Goal: Check status: Check status

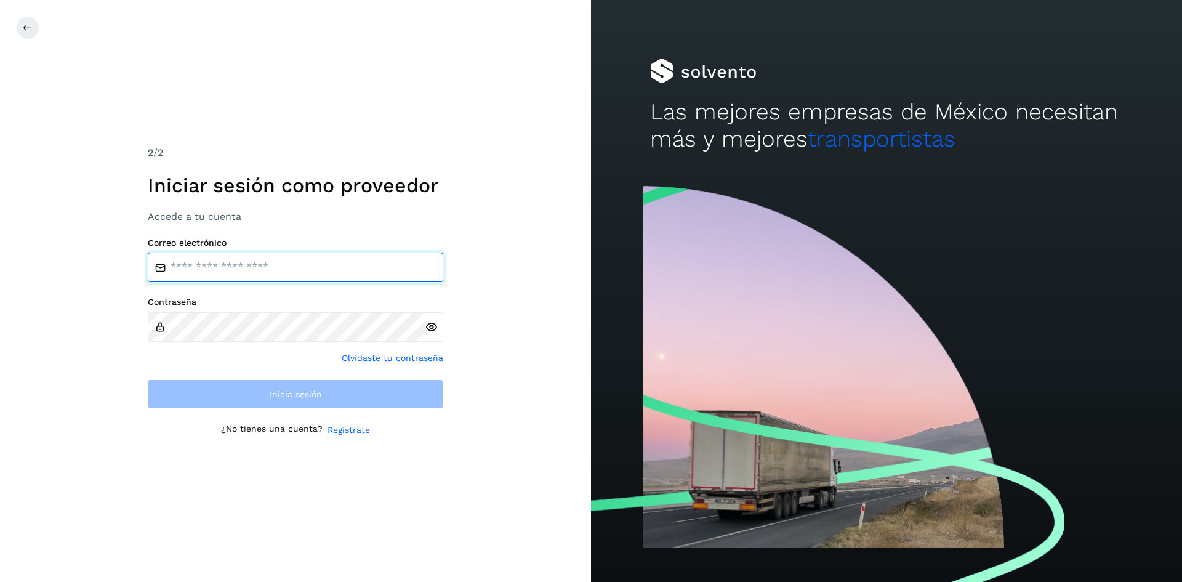
type input "**********"
click at [432, 329] on icon at bounding box center [431, 327] width 13 height 13
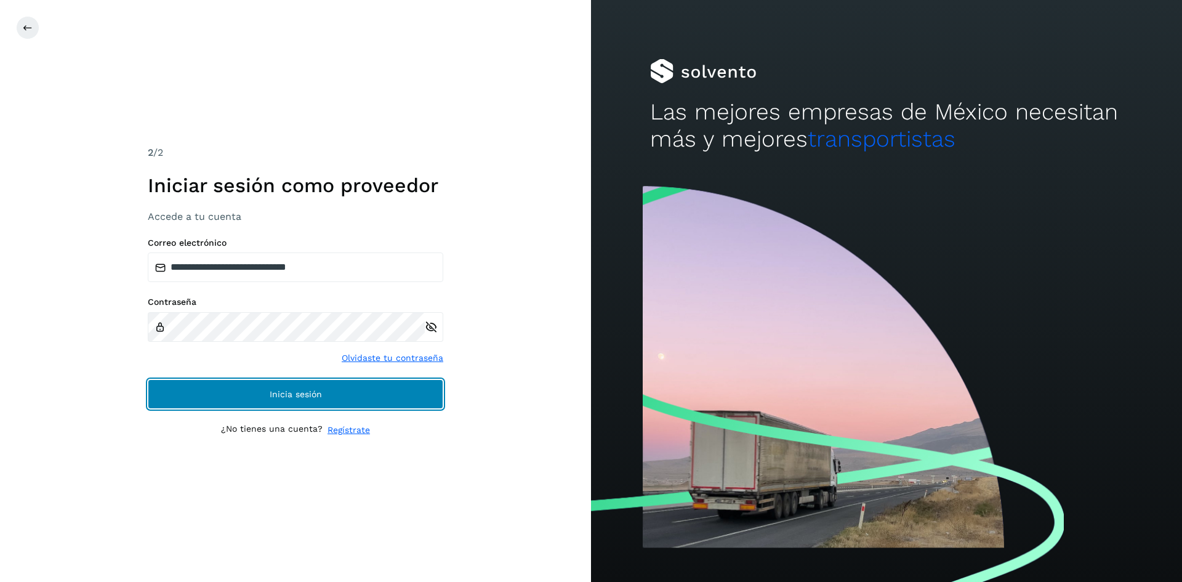
click at [276, 391] on span "Inicia sesión" at bounding box center [296, 394] width 52 height 9
click at [278, 390] on span "Inicia sesión" at bounding box center [296, 394] width 52 height 9
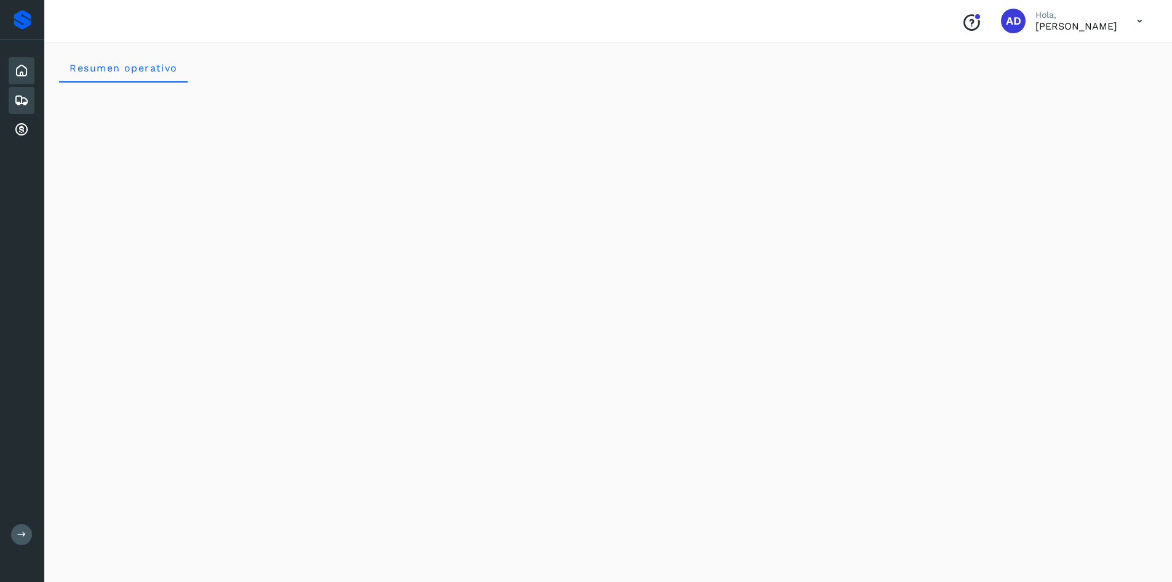
click at [15, 102] on icon at bounding box center [21, 100] width 15 height 15
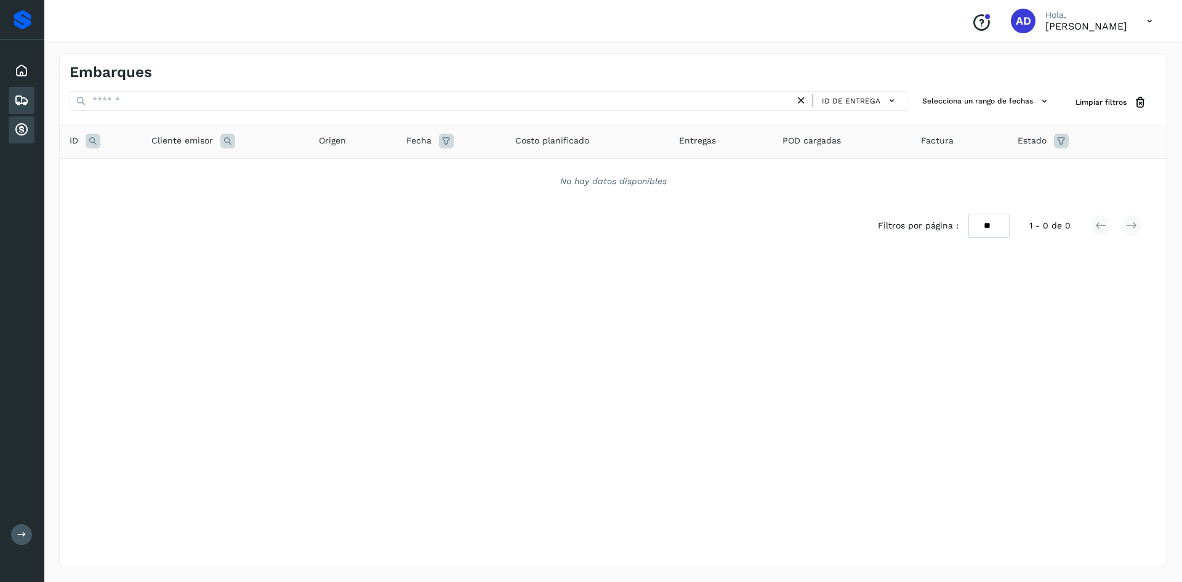
click at [30, 133] on div "Cuentas por cobrar" at bounding box center [22, 129] width 26 height 27
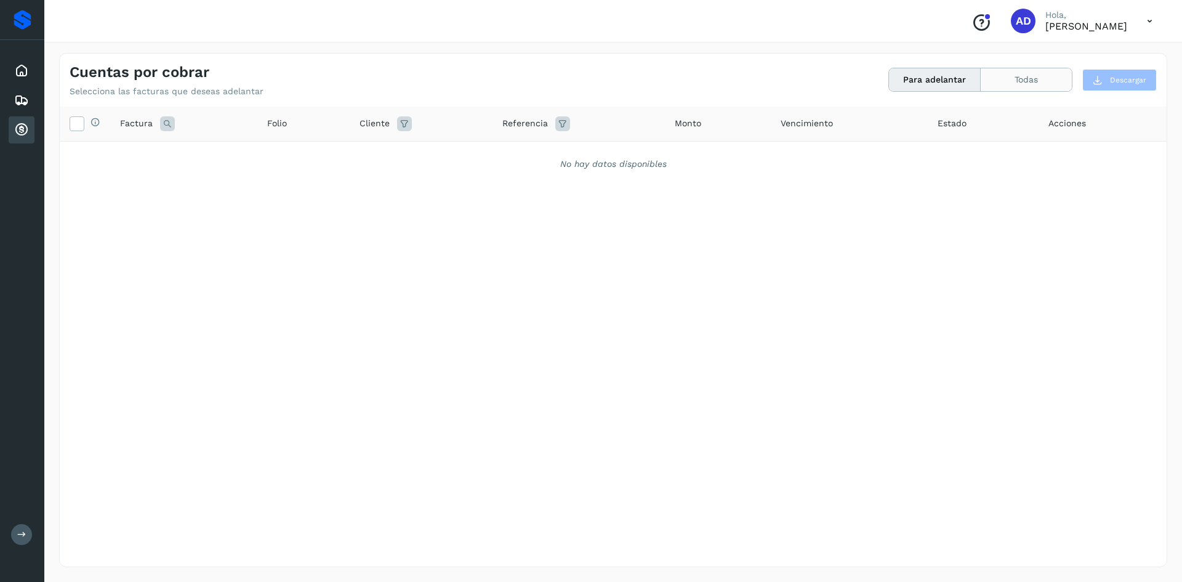
click at [1025, 82] on button "Todas" at bounding box center [1025, 79] width 91 height 23
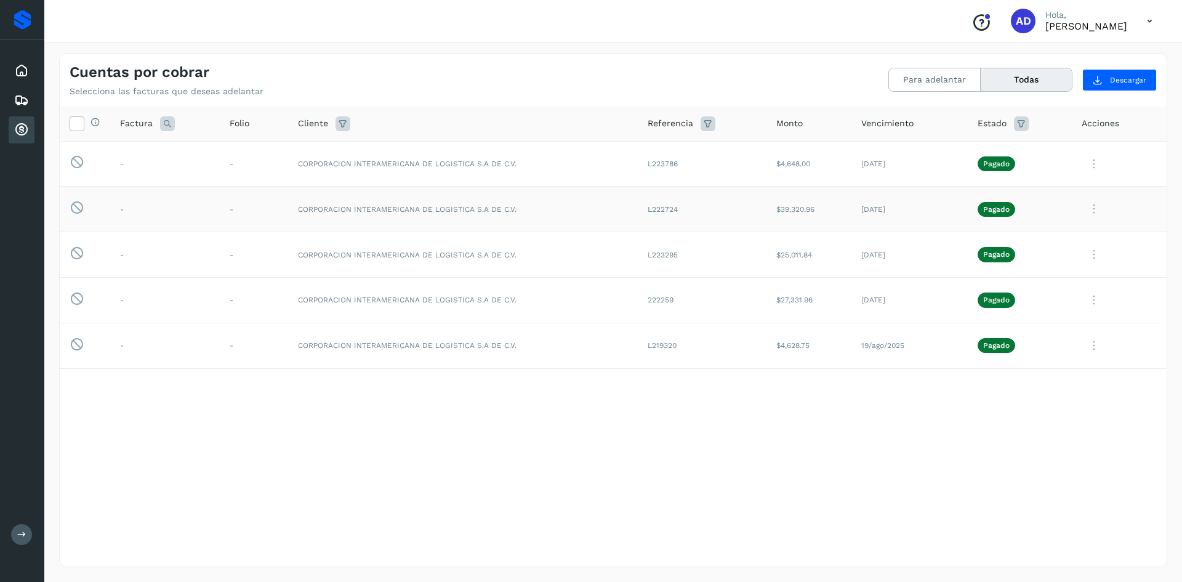
click at [1093, 214] on icon at bounding box center [1093, 208] width 25 height 25
click at [1059, 313] on button "CEP" at bounding box center [1082, 310] width 146 height 23
click at [1091, 249] on icon at bounding box center [1093, 254] width 25 height 25
click at [1060, 354] on button "CEP" at bounding box center [1082, 356] width 146 height 23
click at [1094, 254] on icon at bounding box center [1093, 254] width 25 height 25
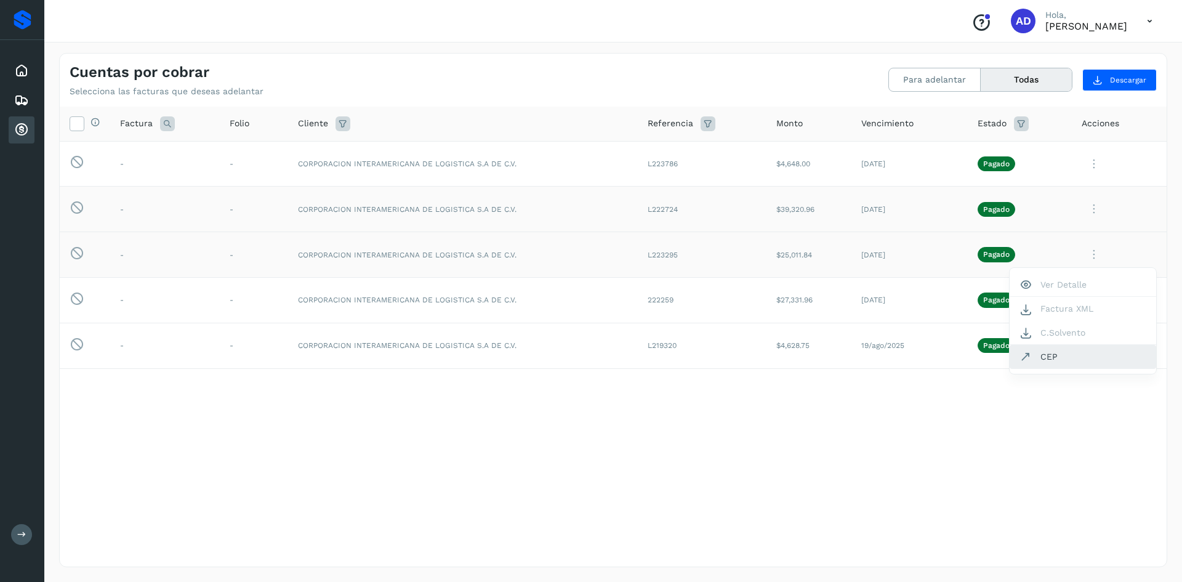
click at [1048, 362] on button "CEP" at bounding box center [1082, 356] width 146 height 23
click at [1094, 300] on icon at bounding box center [1093, 299] width 25 height 25
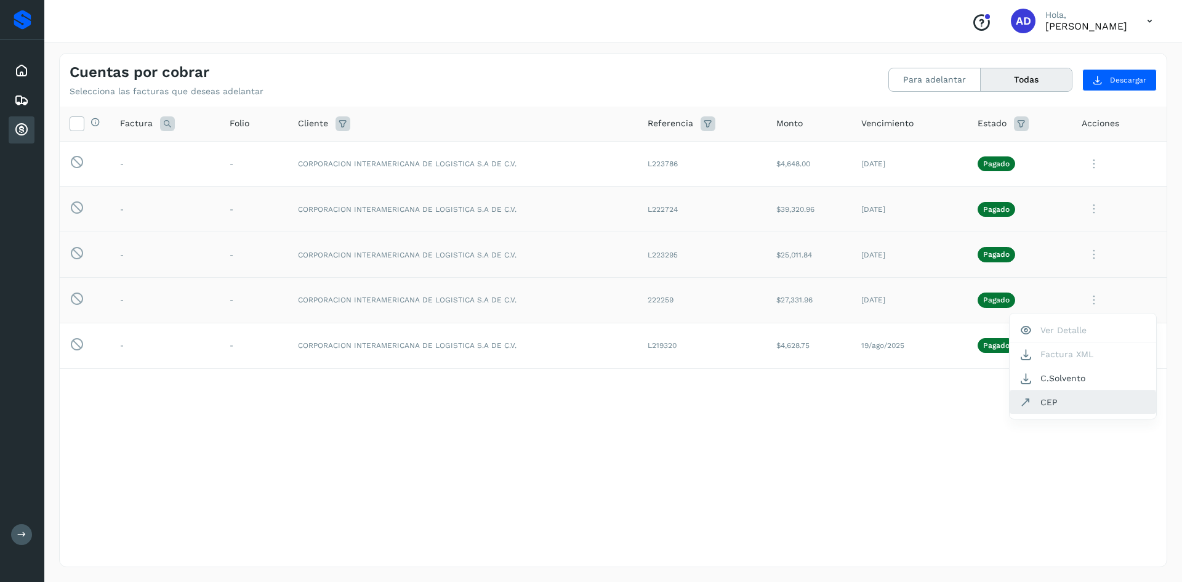
click at [1045, 402] on button "CEP" at bounding box center [1082, 401] width 146 height 23
drag, startPoint x: 786, startPoint y: 204, endPoint x: 894, endPoint y: 214, distance: 108.1
click at [894, 214] on tr "Esta factura no está disponible para adelanto - - CORPORACION INTERAMERICANA DE…" at bounding box center [613, 209] width 1107 height 46
click at [1092, 205] on icon at bounding box center [1093, 208] width 25 height 25
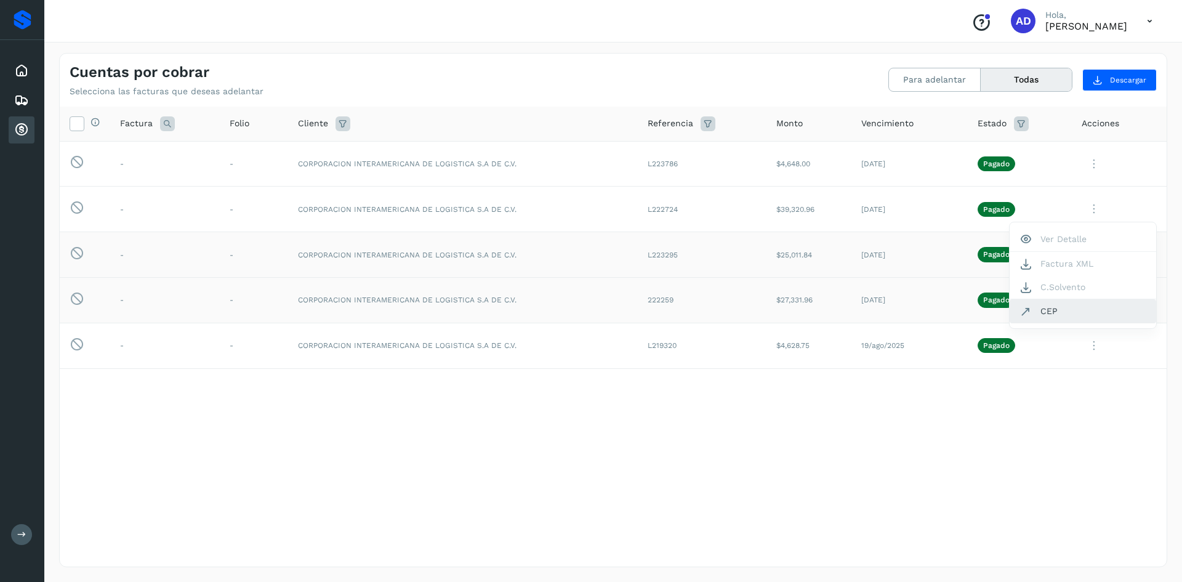
click at [1055, 306] on button "CEP" at bounding box center [1082, 310] width 146 height 23
click at [1092, 163] on icon at bounding box center [1093, 163] width 25 height 25
click at [1059, 270] on button "CEP" at bounding box center [1082, 265] width 146 height 23
